Goal: Task Accomplishment & Management: Complete application form

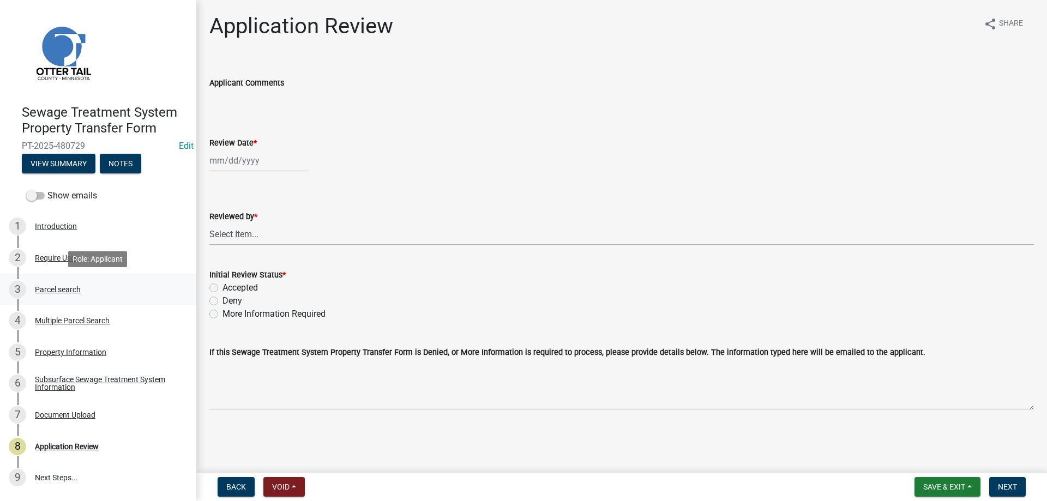
click at [46, 291] on div "Parcel search" at bounding box center [58, 290] width 46 height 8
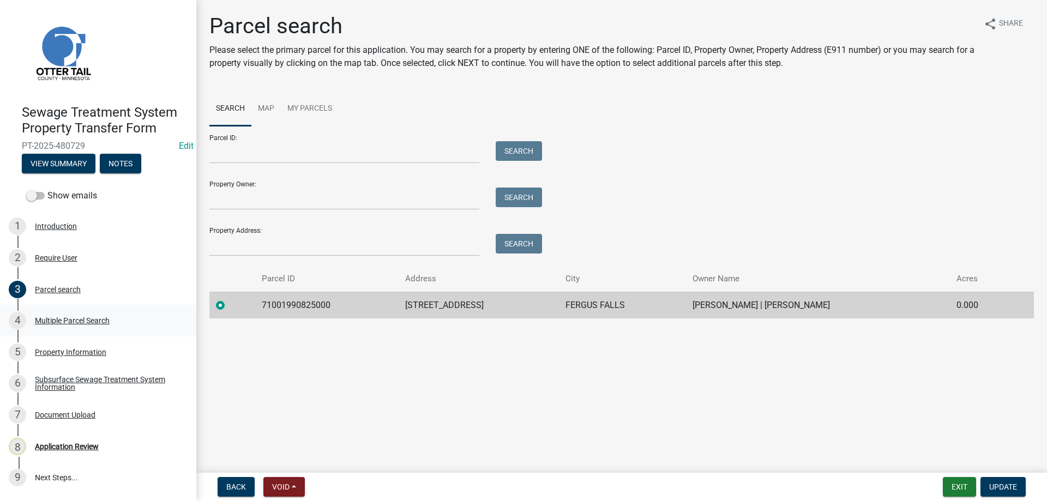
click at [54, 318] on div "Multiple Parcel Search" at bounding box center [72, 321] width 75 height 8
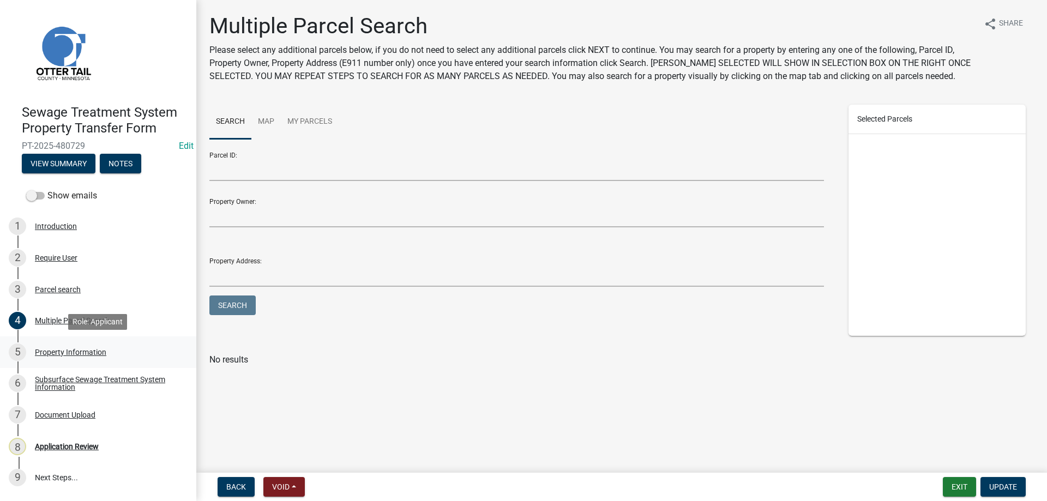
click at [51, 351] on div "Property Information" at bounding box center [70, 353] width 71 height 8
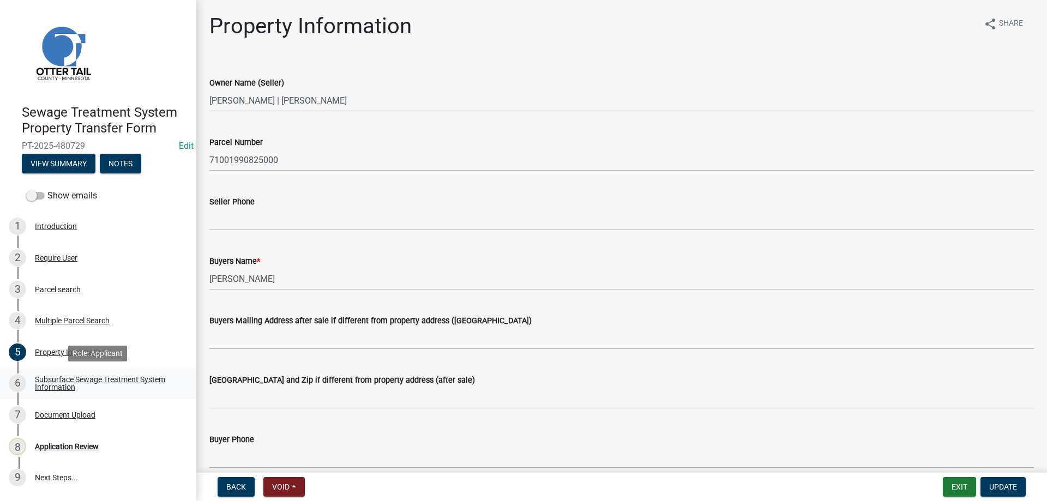
click at [53, 381] on div "Subsurface Sewage Treatment System Information" at bounding box center [107, 383] width 144 height 15
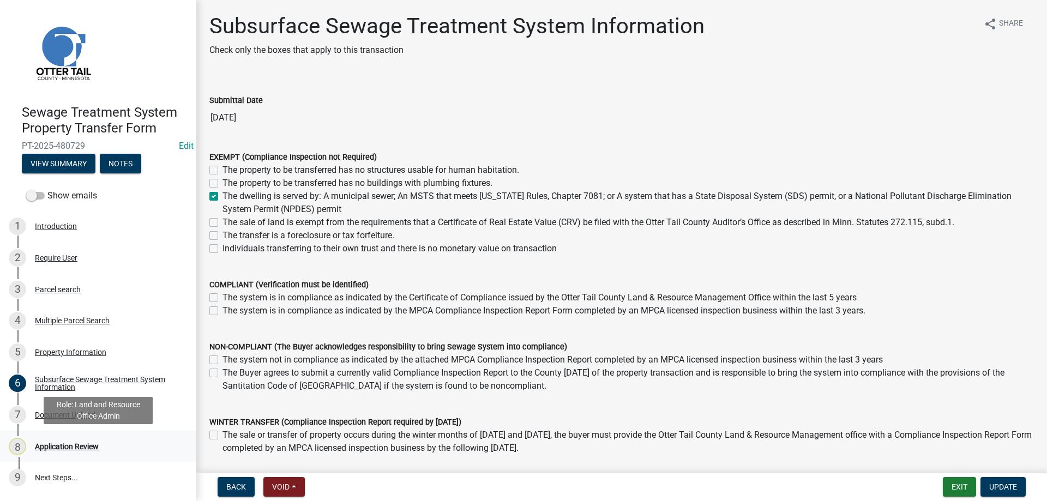
click at [58, 451] on div "Application Review" at bounding box center [67, 447] width 64 height 8
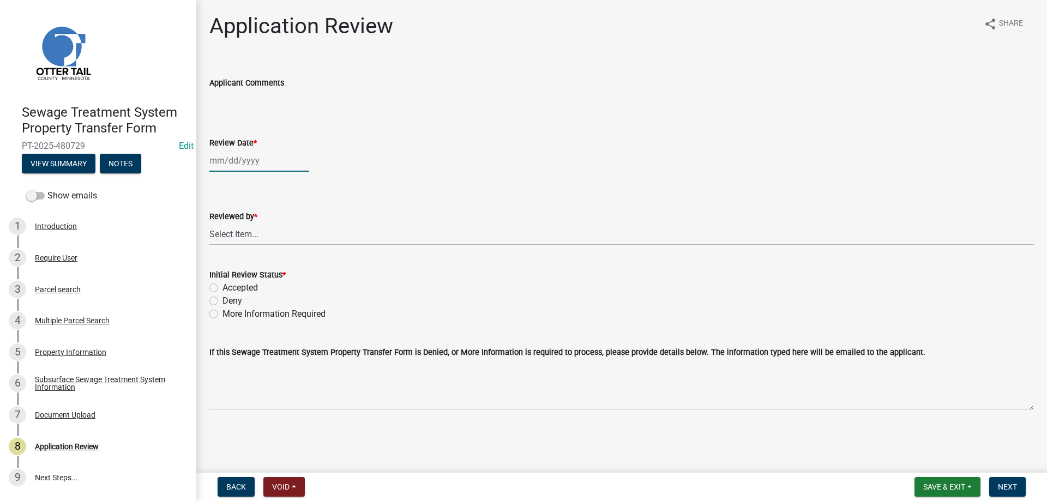
click at [218, 160] on input "Review Date *" at bounding box center [259, 160] width 100 height 22
select select "9"
select select "2025"
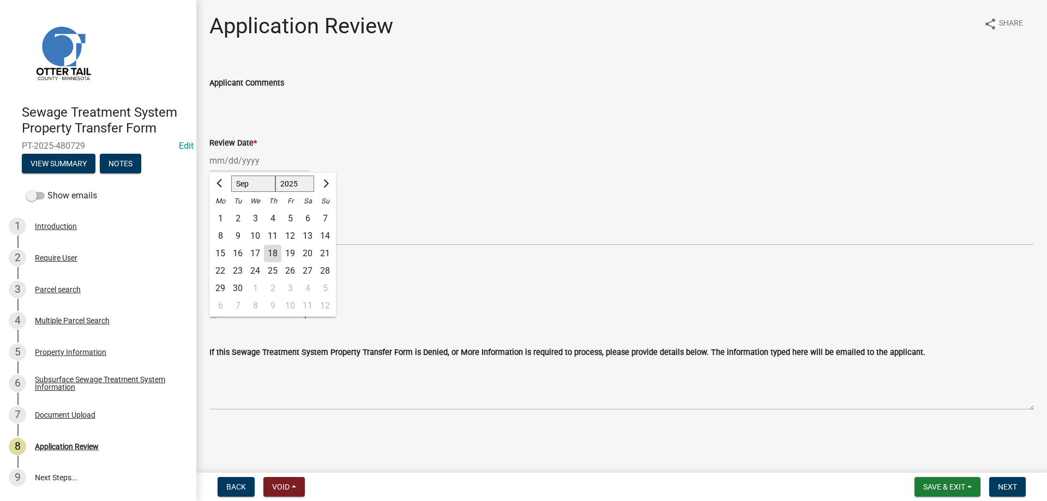
click at [272, 254] on div "18" at bounding box center [272, 253] width 17 height 17
type input "[DATE]"
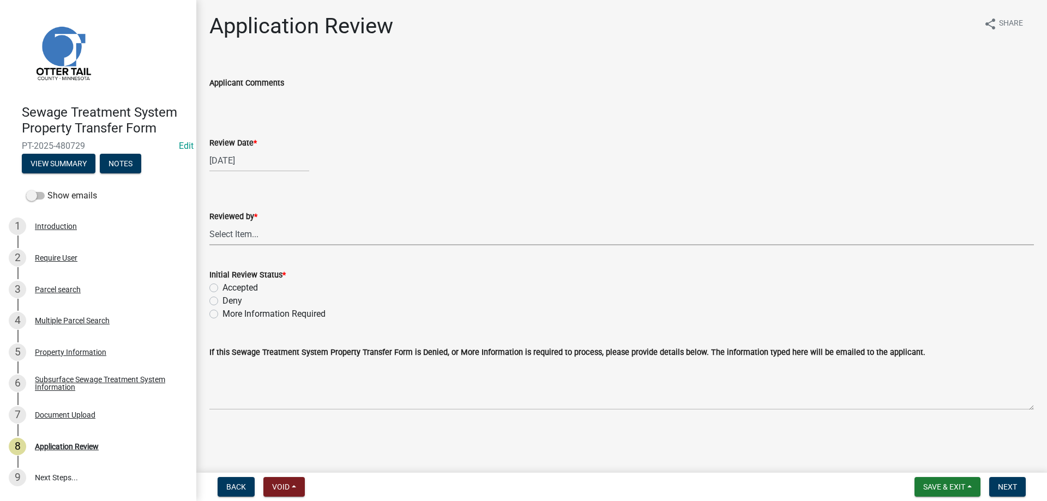
click at [209, 223] on select "Select Item... [PERSON_NAME] [PERSON_NAME] [PERSON_NAME] [PERSON_NAME] [PERSON_…" at bounding box center [621, 234] width 825 height 22
click option "[PERSON_NAME]" at bounding box center [0, 0] width 0 height 0
select select "b4c12476-3918-4c31-b34d-126d47b866fd"
click at [223, 289] on label "Accepted" at bounding box center [240, 287] width 35 height 13
click at [223, 289] on input "Accepted" at bounding box center [226, 284] width 7 height 7
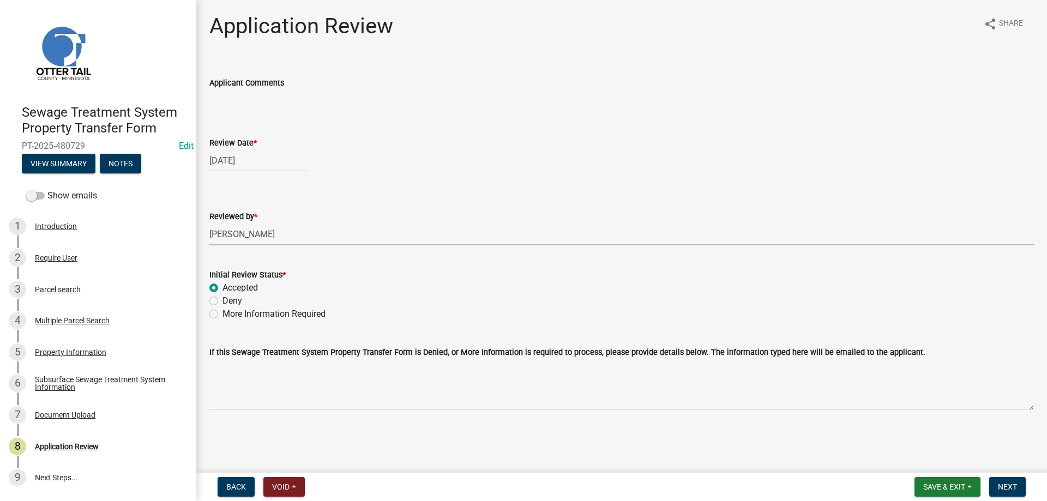
radio input "true"
click at [1009, 489] on span "Next" at bounding box center [1007, 487] width 19 height 9
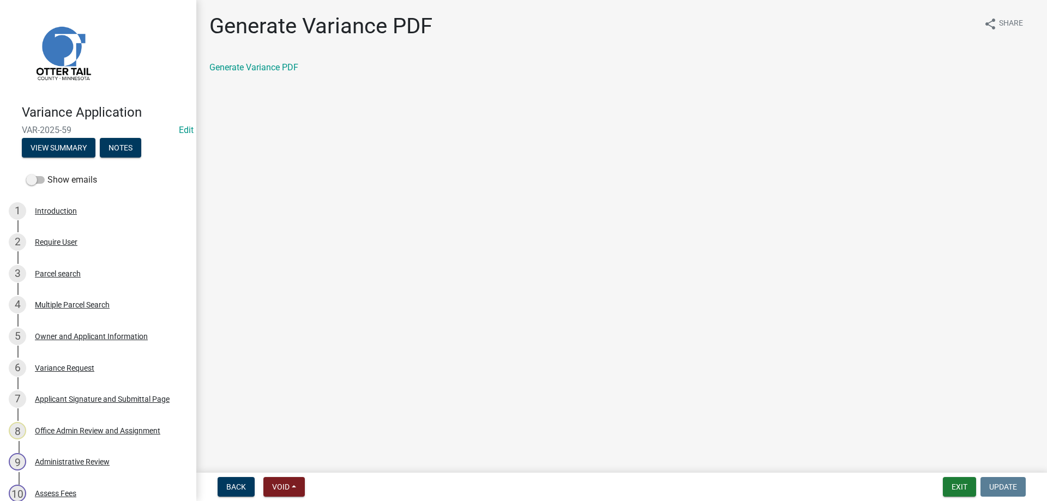
scroll to position [278, 0]
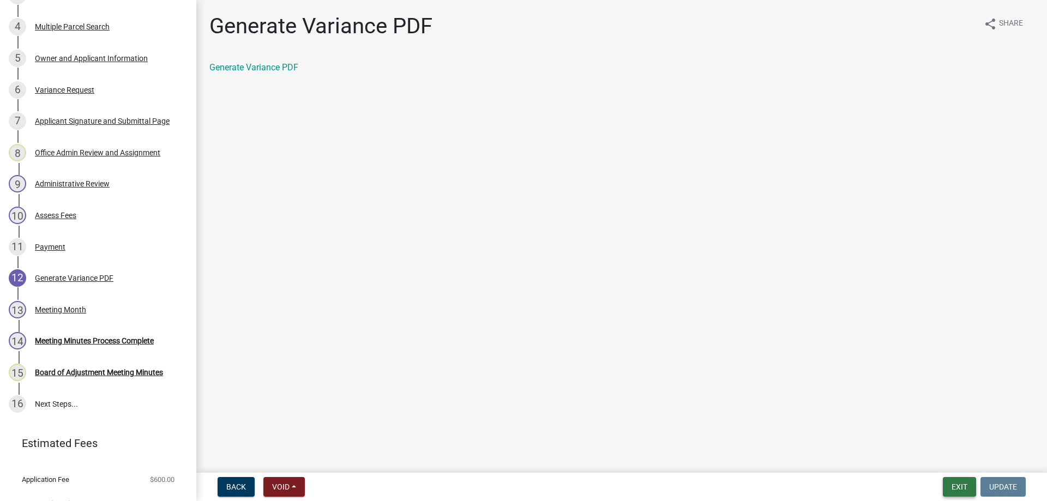
click at [966, 488] on button "Exit" at bounding box center [959, 487] width 33 height 20
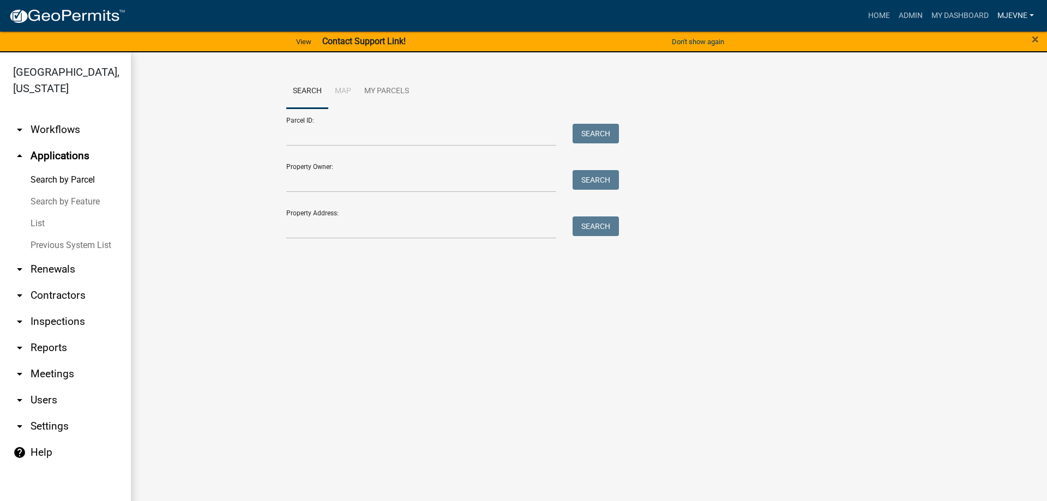
click at [1017, 15] on link "MJevne" at bounding box center [1015, 15] width 45 height 21
click at [974, 136] on link "Logout" at bounding box center [991, 132] width 93 height 26
